Goal: Task Accomplishment & Management: Use online tool/utility

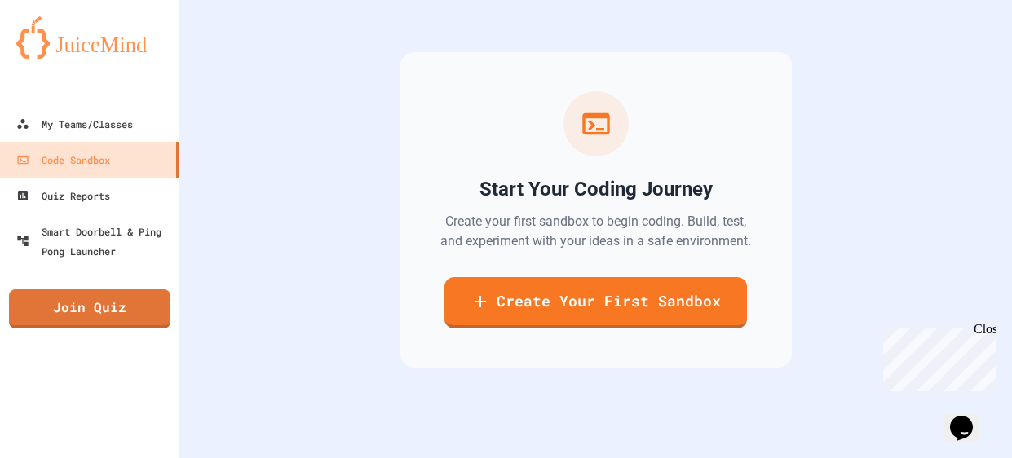
click at [647, 328] on div "Start Your Coding Journey Create your first sandbox to begin coding. Build, tes…" at bounding box center [595, 210] width 391 height 316
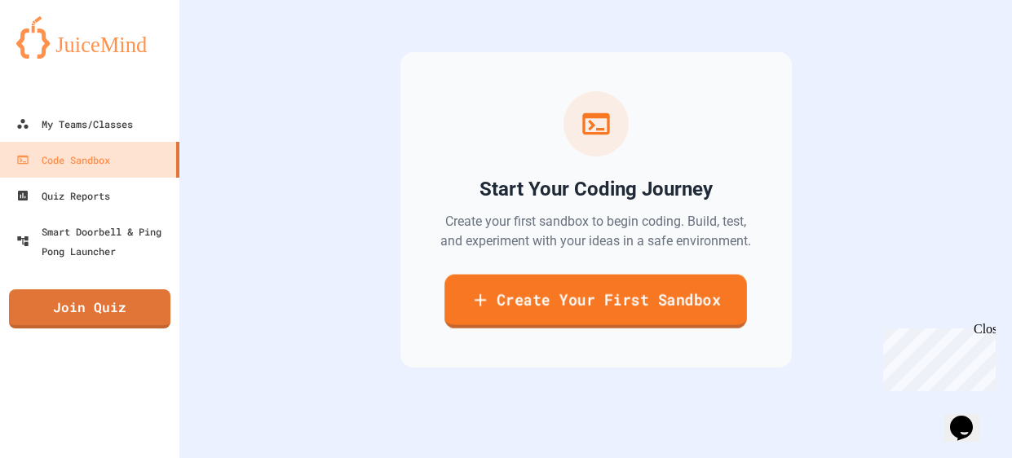
click at [626, 301] on link "Create Your First Sandbox" at bounding box center [595, 302] width 303 height 54
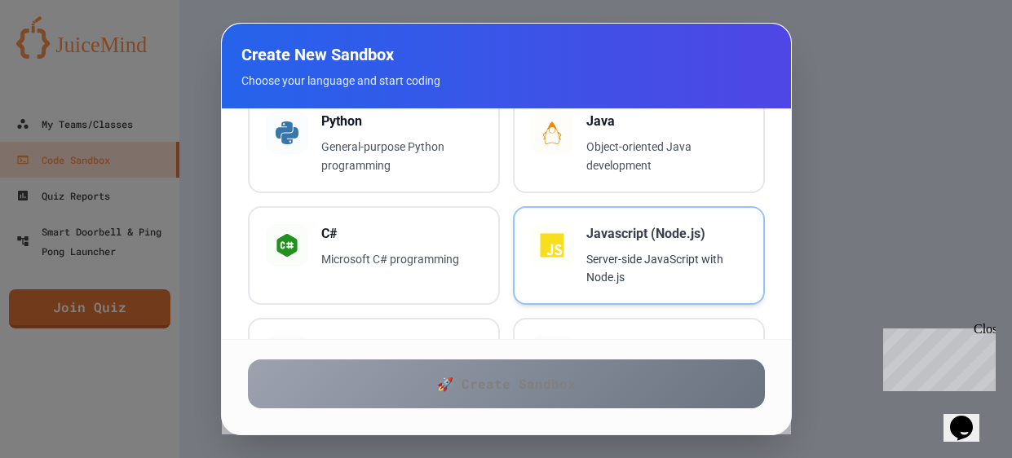
scroll to position [219, 0]
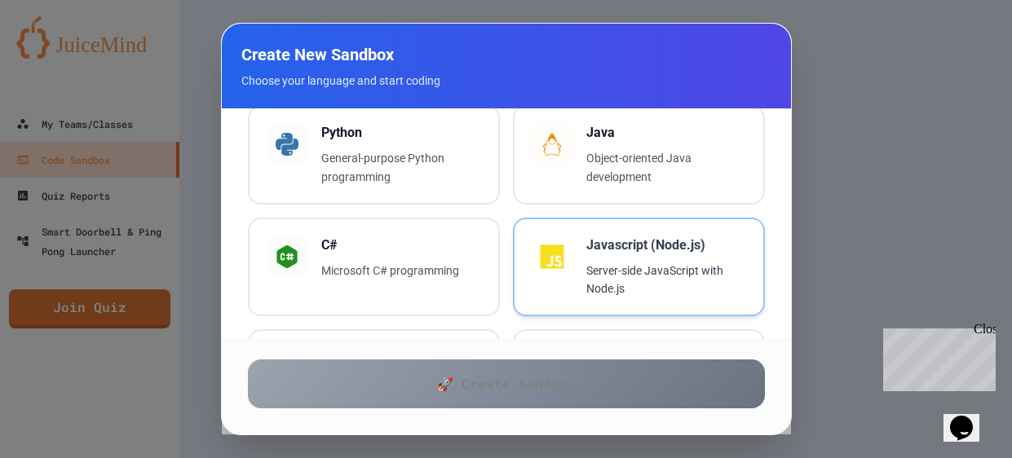
click at [590, 243] on h3 "Javascript (Node.js)" at bounding box center [666, 246] width 161 height 20
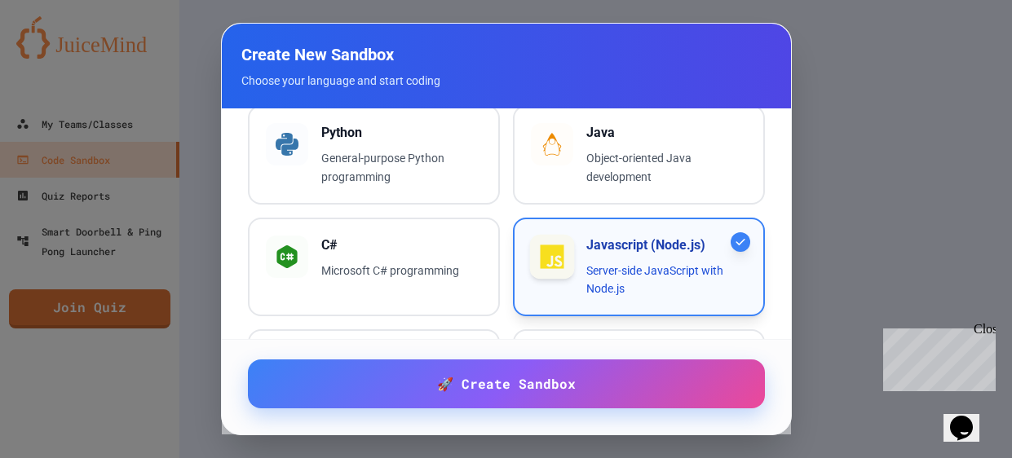
scroll to position [0, 0]
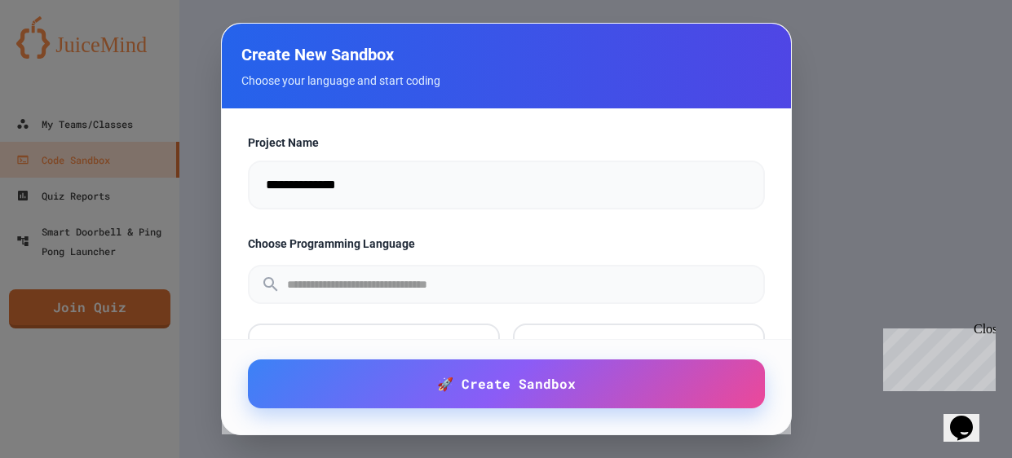
click at [453, 169] on input "**********" at bounding box center [506, 185] width 517 height 49
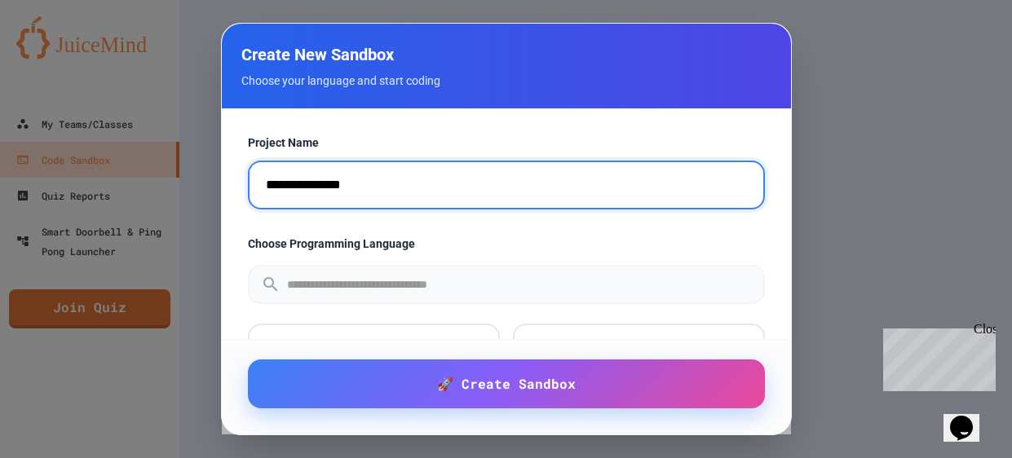
type input "**********"
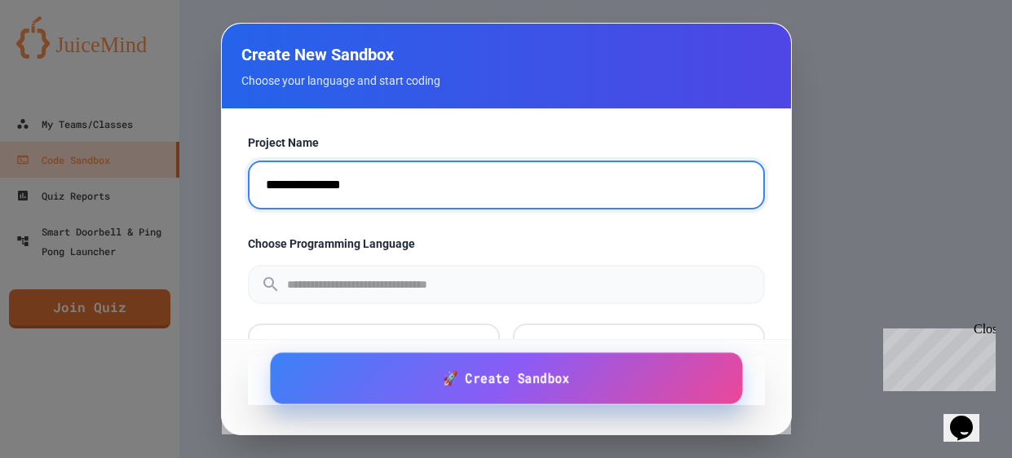
click at [568, 388] on span "🚀 Create Sandbox" at bounding box center [506, 378] width 126 height 20
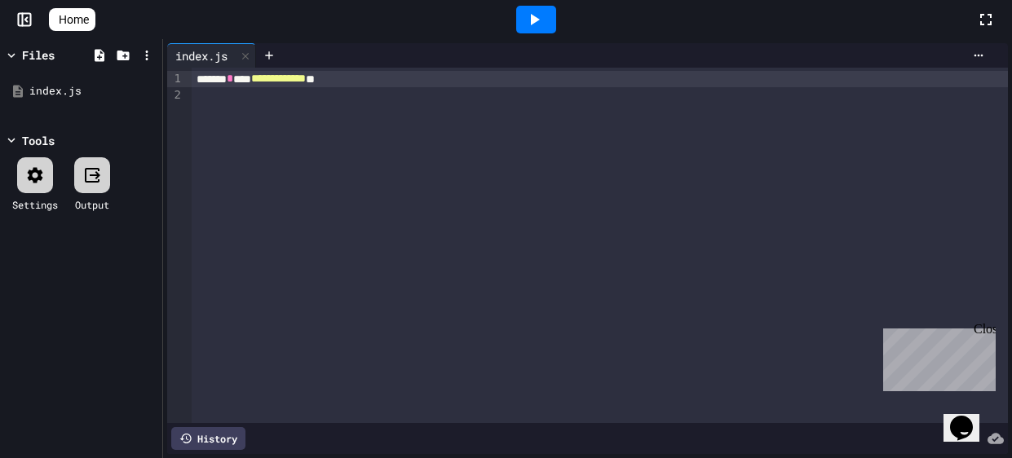
click at [537, 20] on icon at bounding box center [535, 19] width 9 height 11
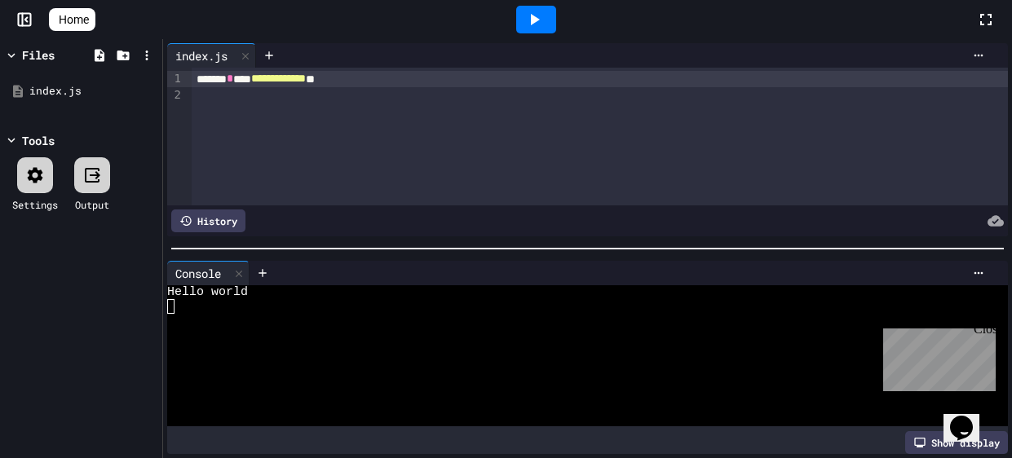
click at [501, 142] on div "**********" at bounding box center [600, 137] width 816 height 138
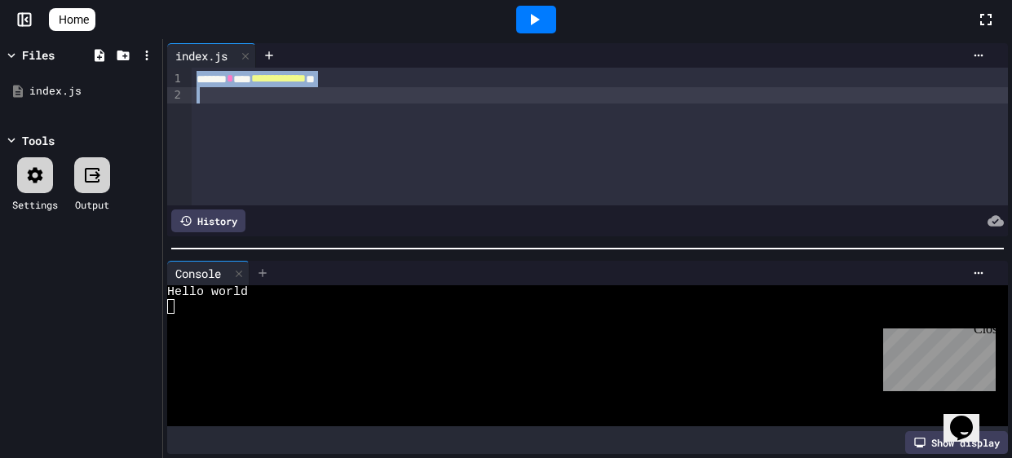
click at [268, 271] on icon at bounding box center [262, 273] width 13 height 13
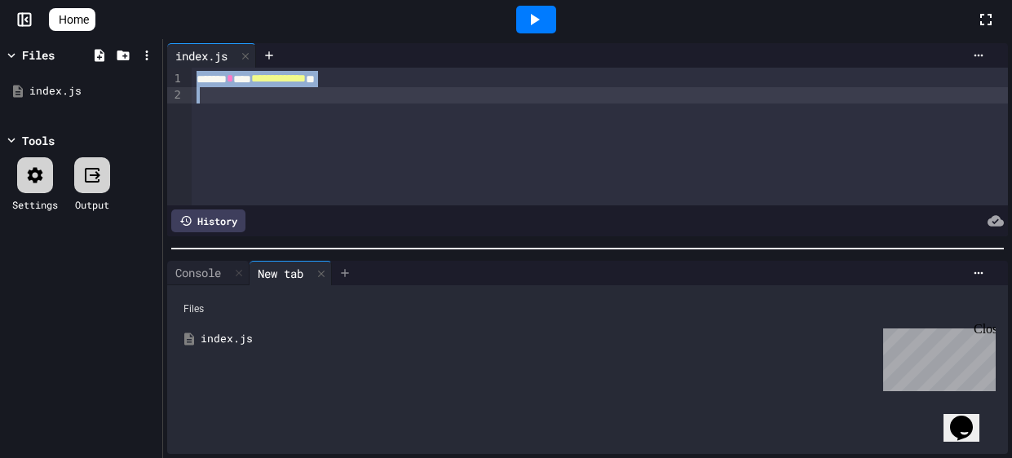
click at [351, 276] on icon at bounding box center [344, 273] width 13 height 13
click at [331, 276] on div at bounding box center [321, 273] width 20 height 24
click at [322, 276] on icon at bounding box center [321, 273] width 7 height 7
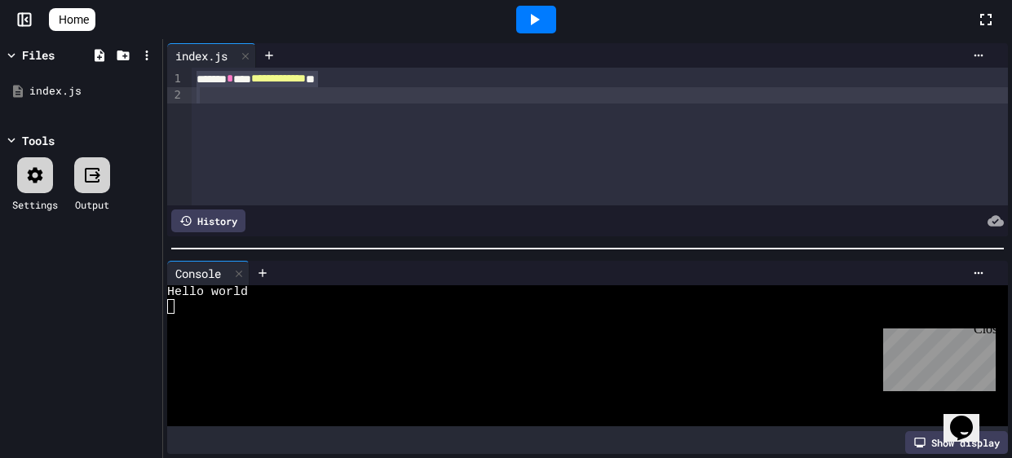
click at [980, 333] on div "Close" at bounding box center [984, 332] width 20 height 20
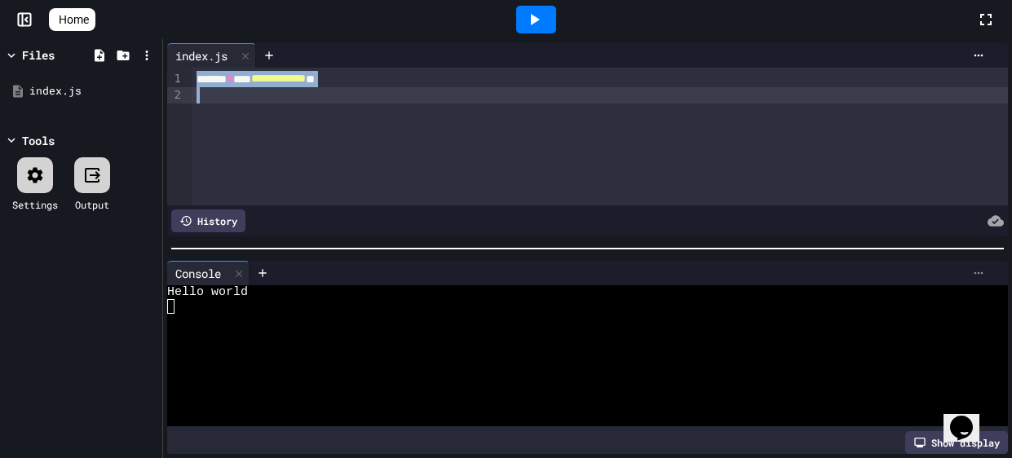
click at [974, 278] on icon at bounding box center [978, 273] width 13 height 13
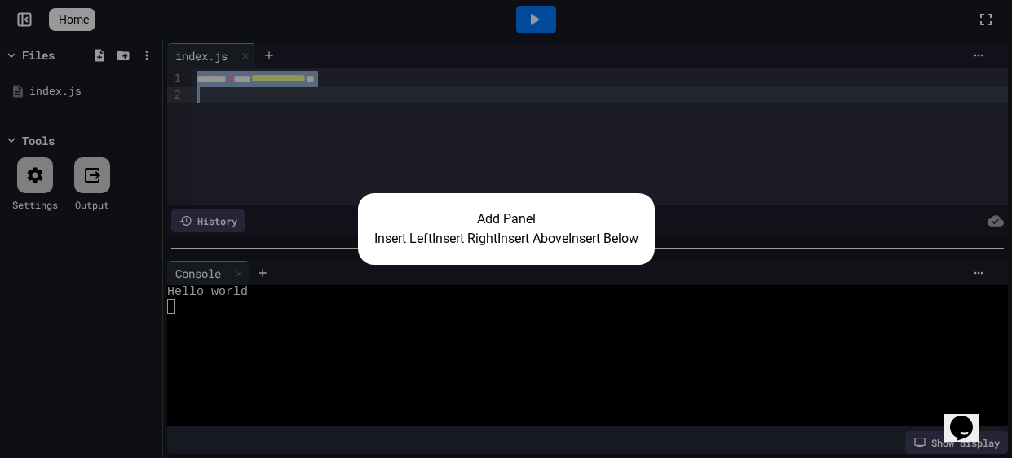
click at [868, 307] on div "Add Panel Insert Left Insert Right Insert Above Insert Below" at bounding box center [506, 229] width 1012 height 458
click at [459, 240] on button "Insert Right" at bounding box center [464, 239] width 65 height 20
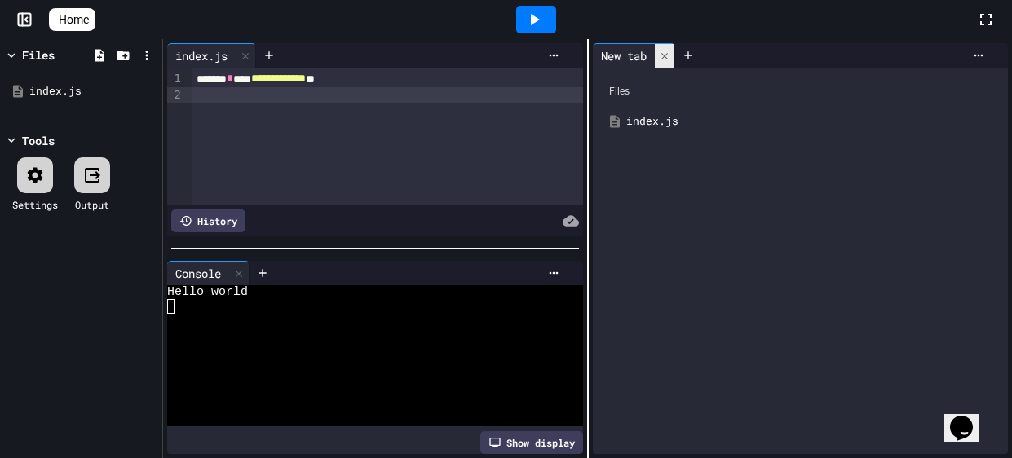
click at [662, 55] on icon at bounding box center [664, 56] width 11 height 11
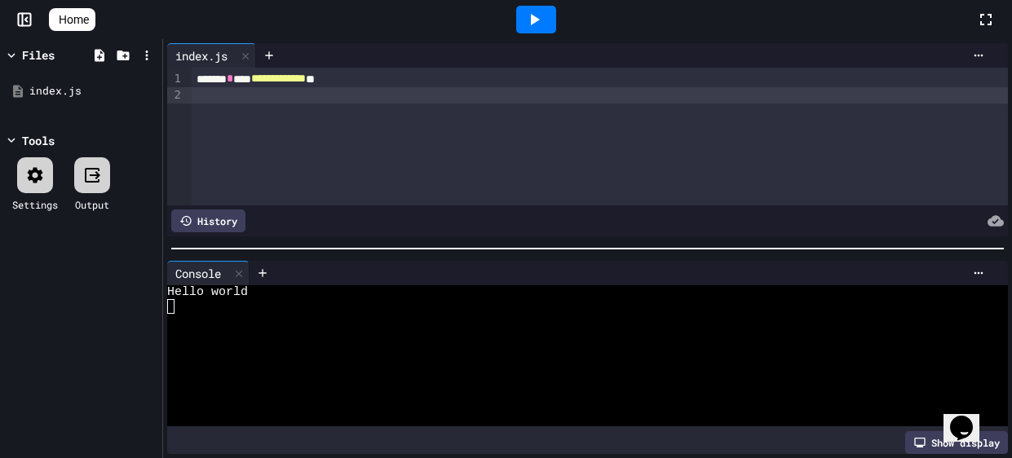
click at [543, 137] on div "**********" at bounding box center [600, 137] width 816 height 138
click at [60, 178] on div "Settings Output" at bounding box center [81, 184] width 154 height 71
click at [58, 179] on div "Settings" at bounding box center [35, 184] width 46 height 55
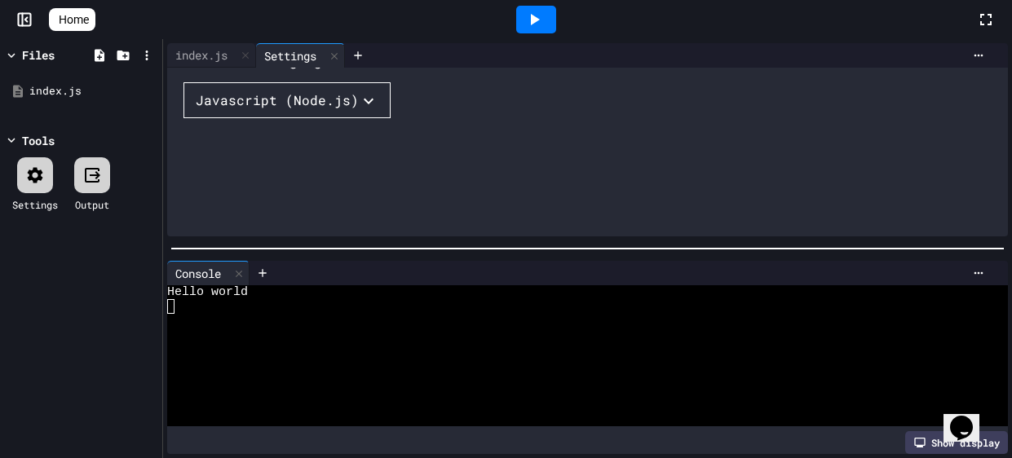
scroll to position [145, 0]
click at [299, 110] on div "Javascript (Node.js)" at bounding box center [277, 101] width 163 height 20
click at [406, 160] on div at bounding box center [506, 229] width 1012 height 458
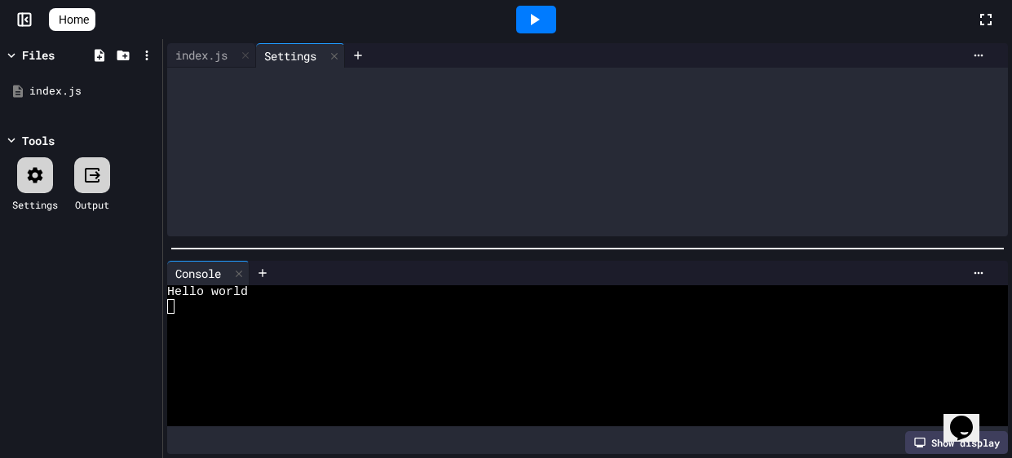
scroll to position [0, 0]
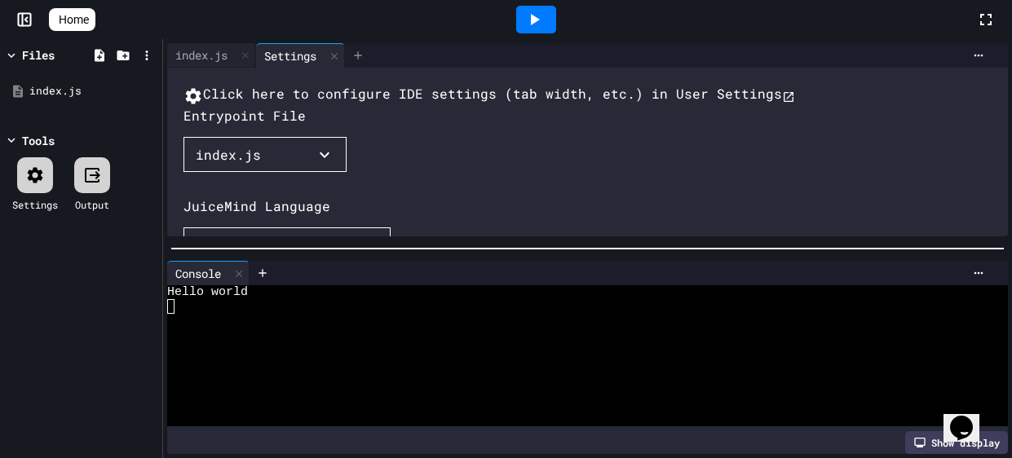
click at [349, 59] on div at bounding box center [358, 55] width 26 height 24
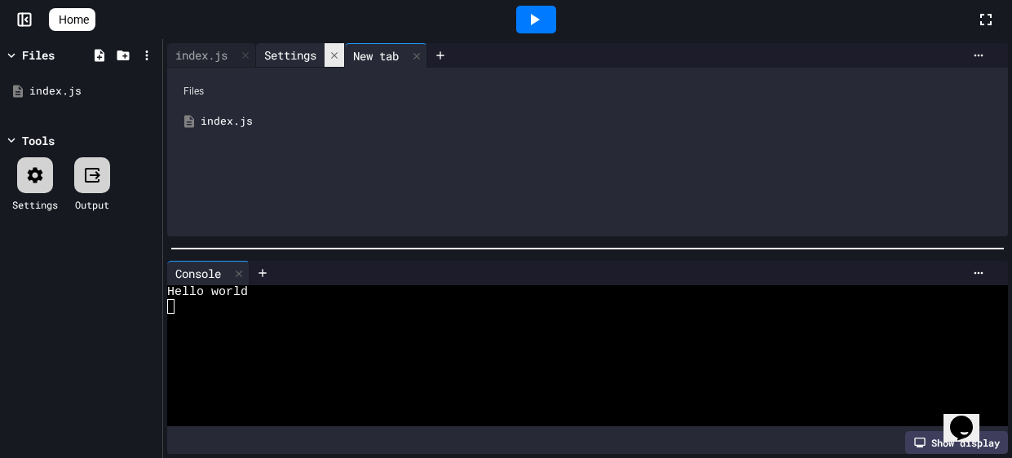
click at [340, 59] on icon at bounding box center [334, 55] width 11 height 11
click at [338, 59] on div at bounding box center [328, 56] width 20 height 24
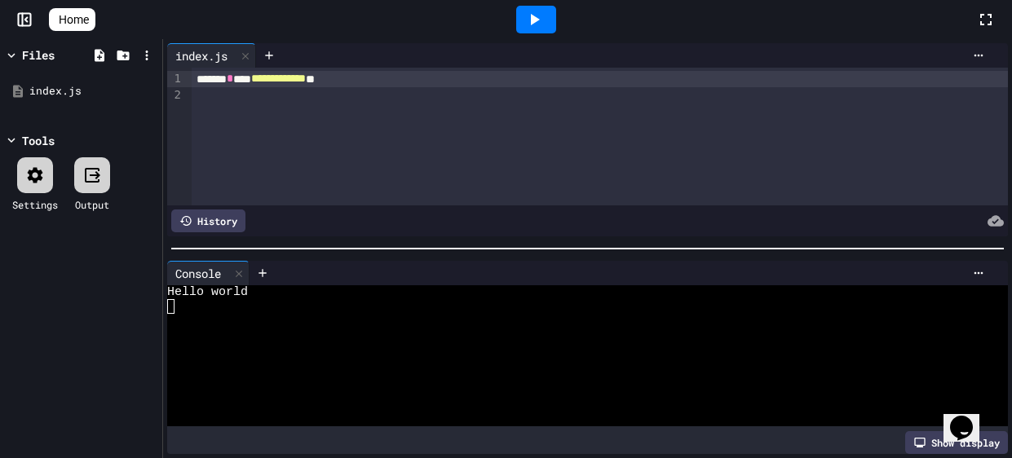
click at [361, 143] on div "**********" at bounding box center [600, 137] width 816 height 138
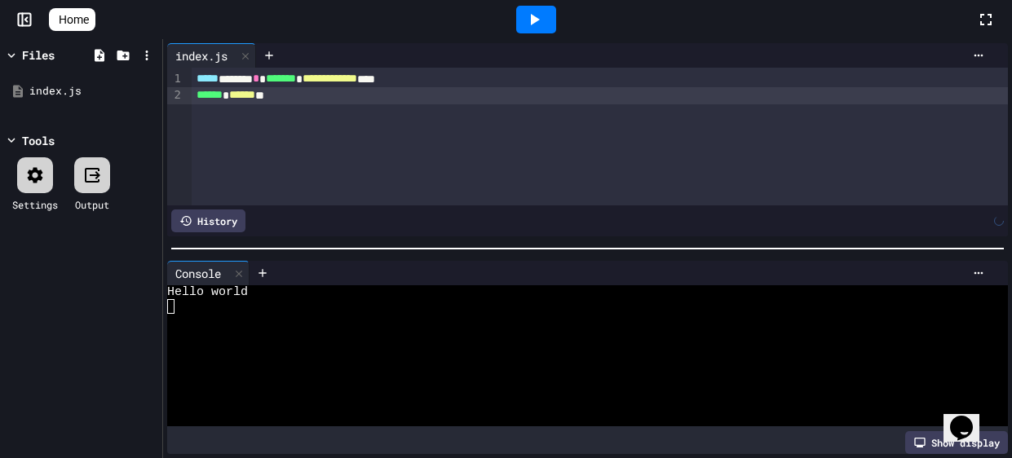
click at [519, 33] on div at bounding box center [536, 20] width 56 height 44
click at [526, 26] on div at bounding box center [536, 20] width 40 height 28
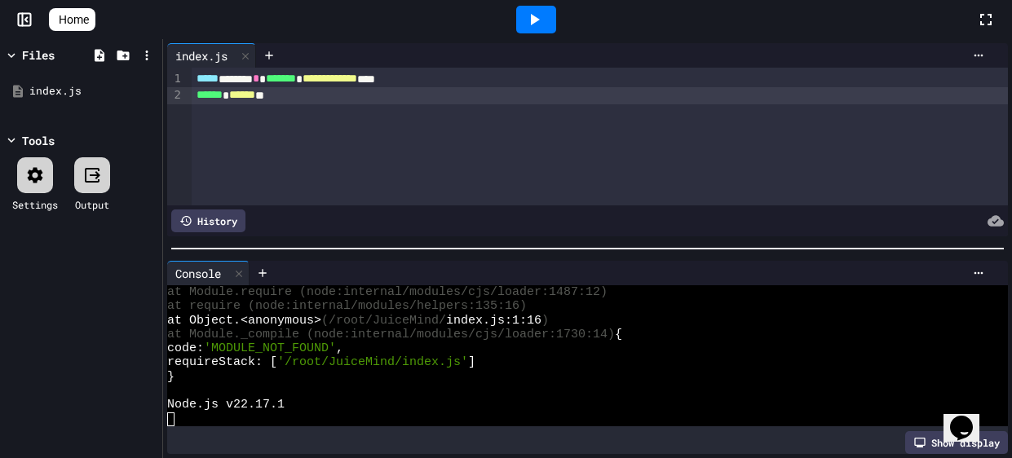
scroll to position [183, 0]
click at [333, 142] on div "**********" at bounding box center [600, 137] width 816 height 138
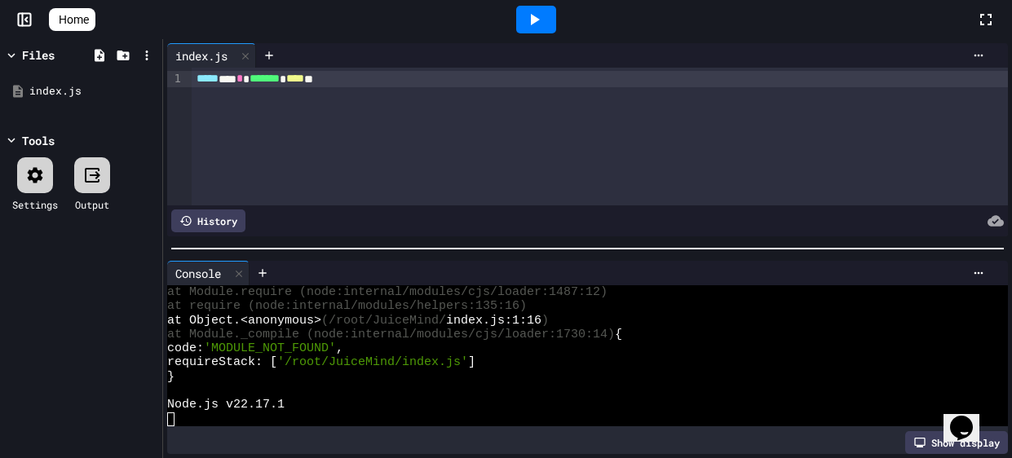
click at [526, 21] on div at bounding box center [536, 20] width 40 height 28
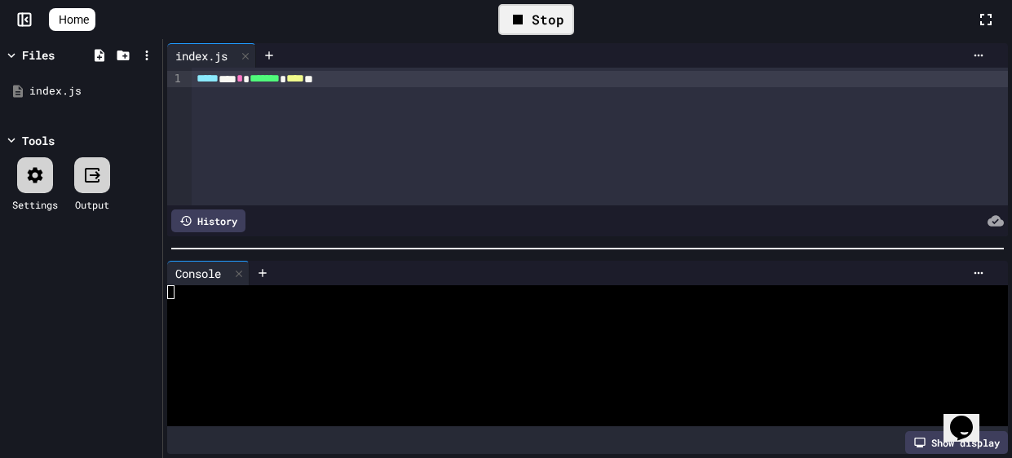
scroll to position [0, 0]
click at [410, 153] on div "***** ** * ******* * **** **" at bounding box center [600, 137] width 816 height 138
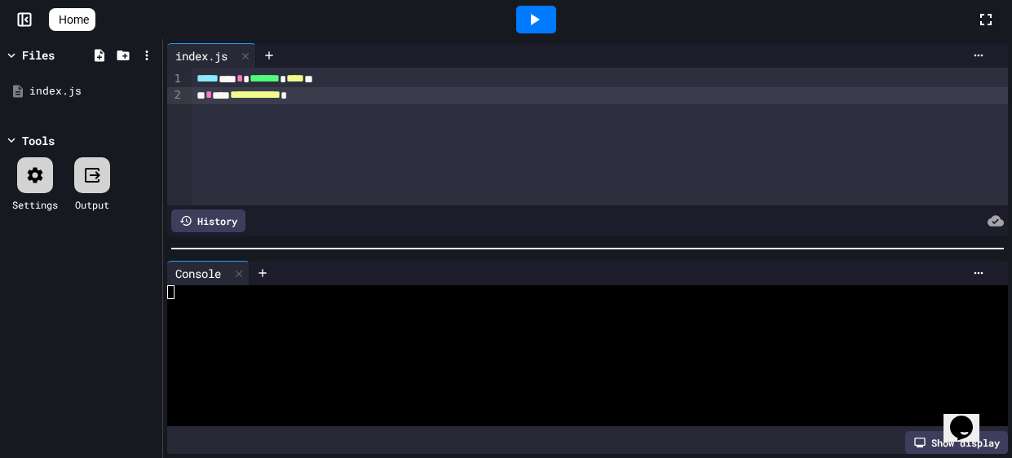
click at [544, 20] on icon at bounding box center [534, 20] width 20 height 20
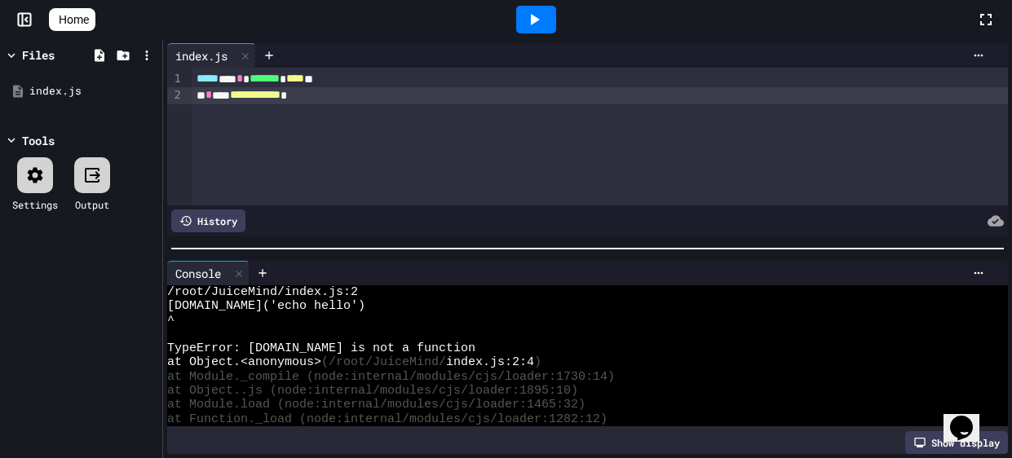
click at [285, 113] on div "**********" at bounding box center [600, 137] width 816 height 138
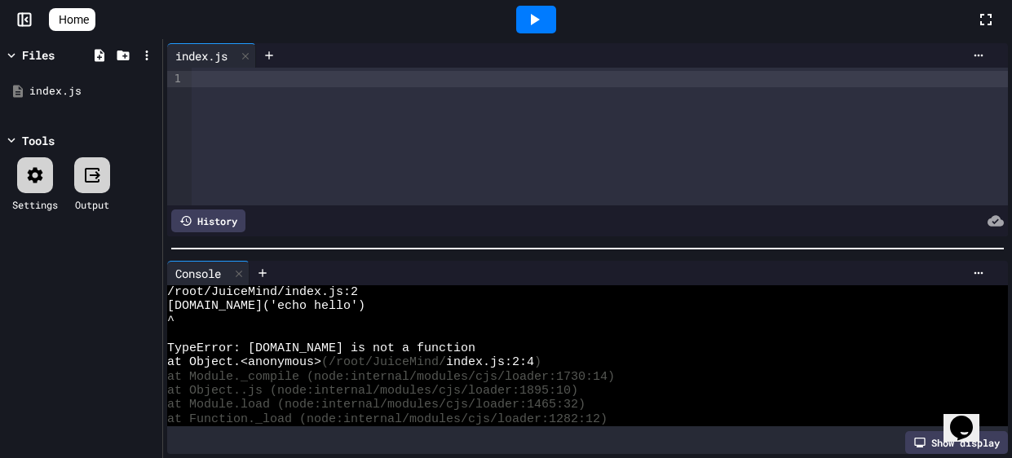
click at [515, 18] on div at bounding box center [536, 20] width 56 height 44
click at [532, 20] on icon at bounding box center [534, 20] width 20 height 20
